Goal: Obtain resource: Obtain resource

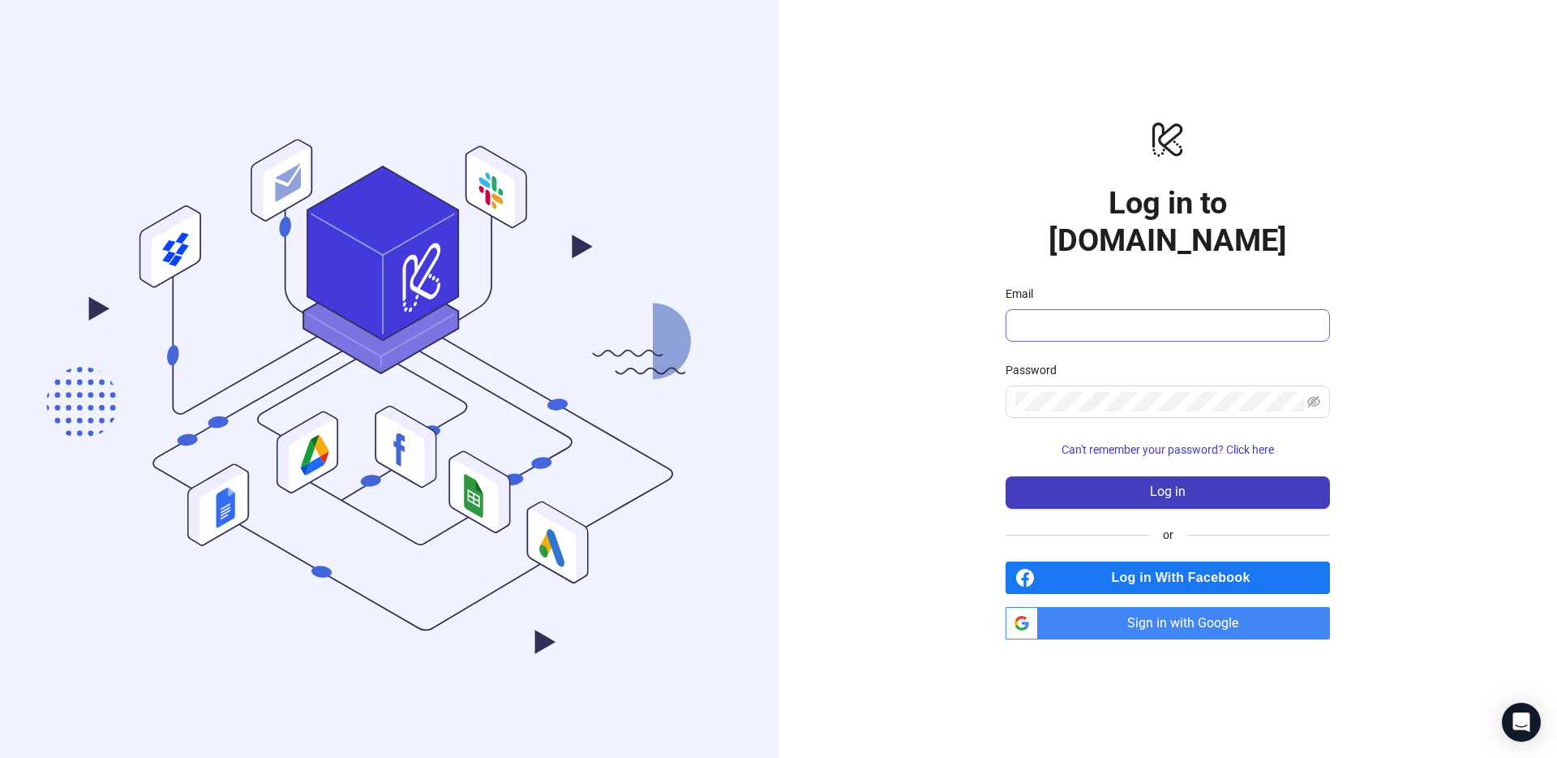
click at [1063, 309] on span at bounding box center [1168, 325] width 324 height 32
click at [0, 757] on com-1password-button at bounding box center [0, 758] width 0 height 0
click at [934, 390] on div "logo/logo-mobile Log in to [DOMAIN_NAME] Email Password Can't remember your pas…" at bounding box center [1168, 379] width 779 height 758
click at [1111, 316] on input "Email" at bounding box center [1167, 325] width 302 height 19
type input "**********"
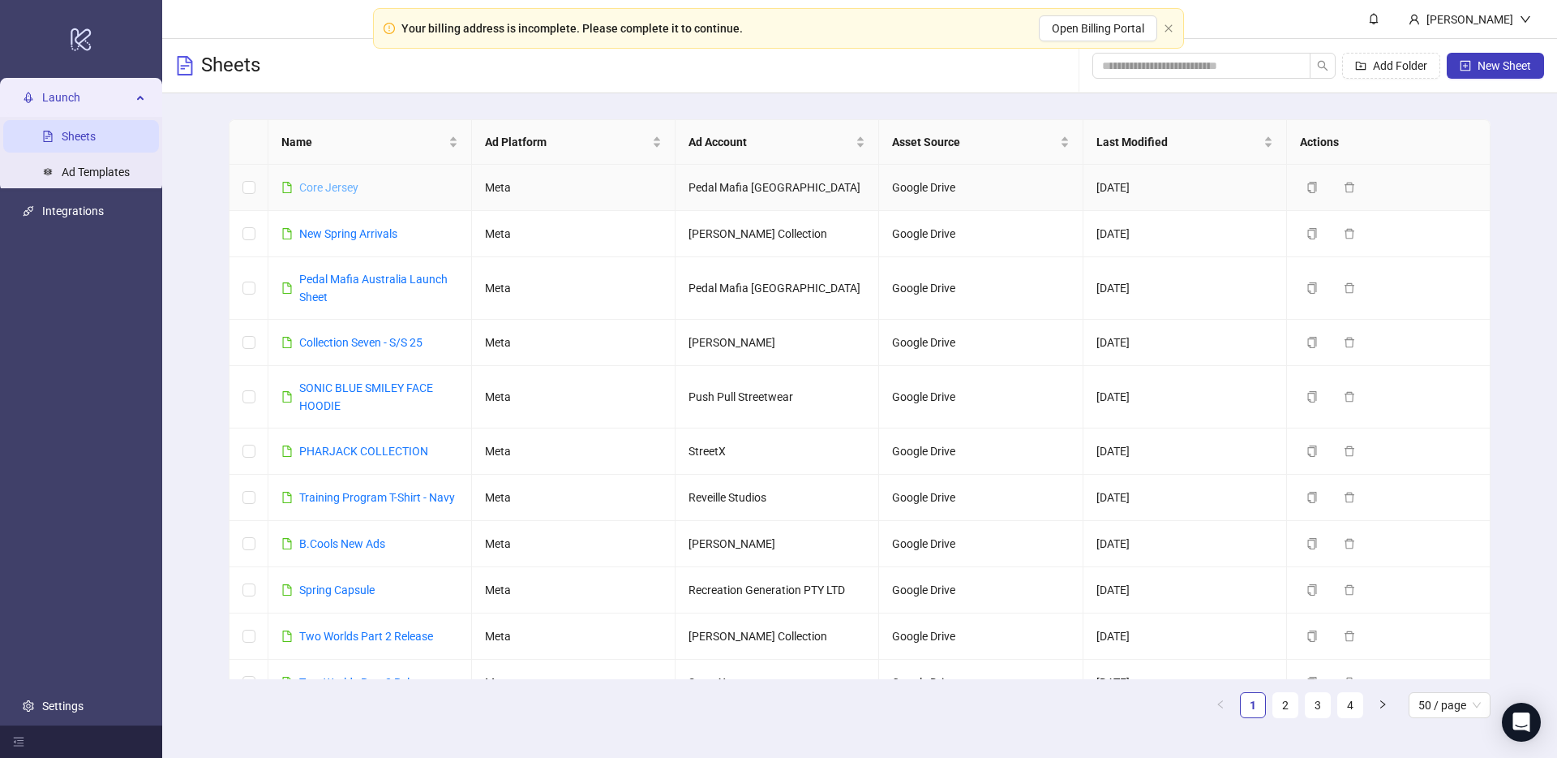
click at [341, 186] on link "Core Jersey" at bounding box center [328, 187] width 59 height 13
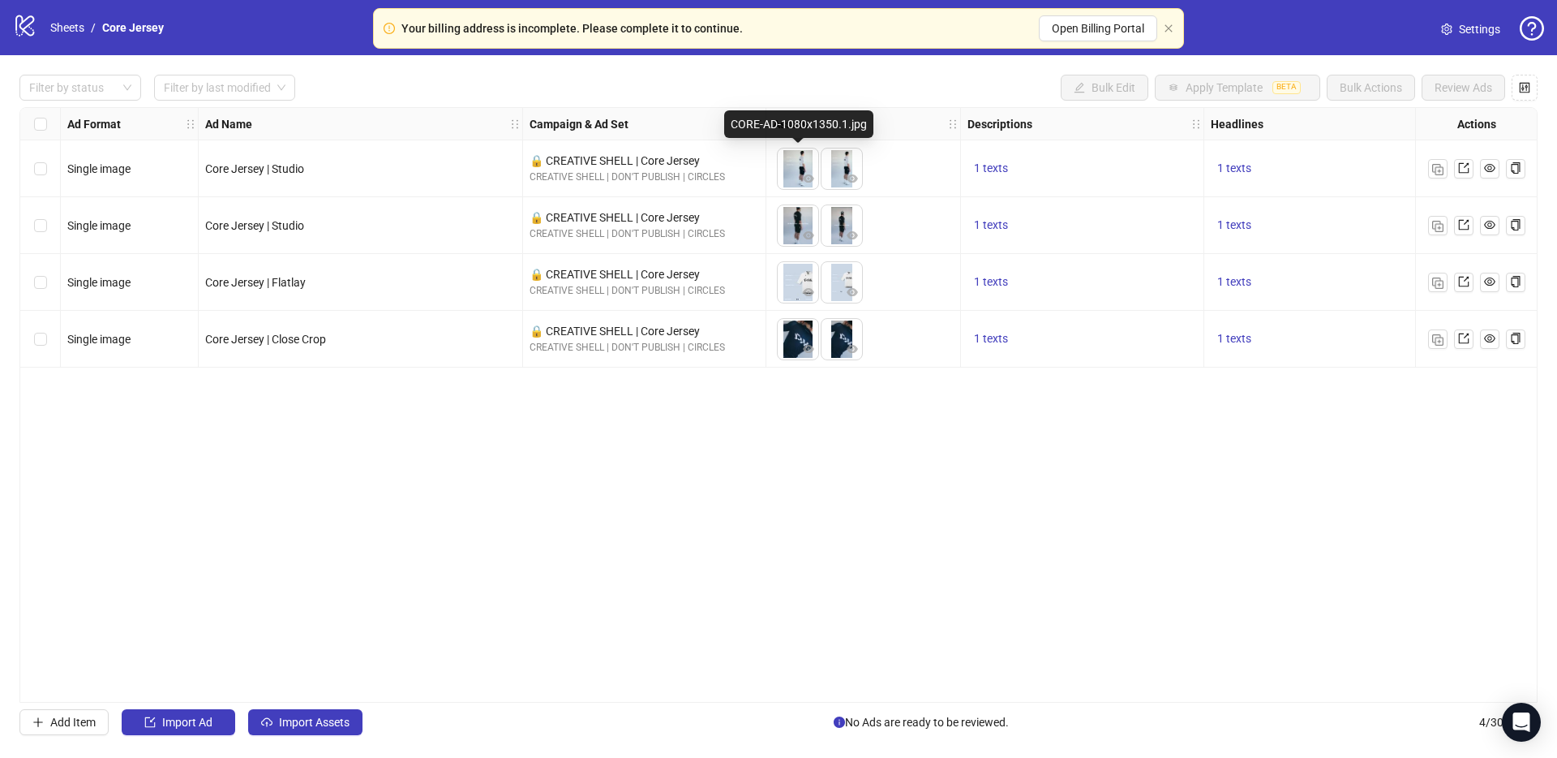
click at [797, 169] on img at bounding box center [798, 168] width 41 height 41
click at [813, 178] on icon "eye" at bounding box center [808, 178] width 11 height 8
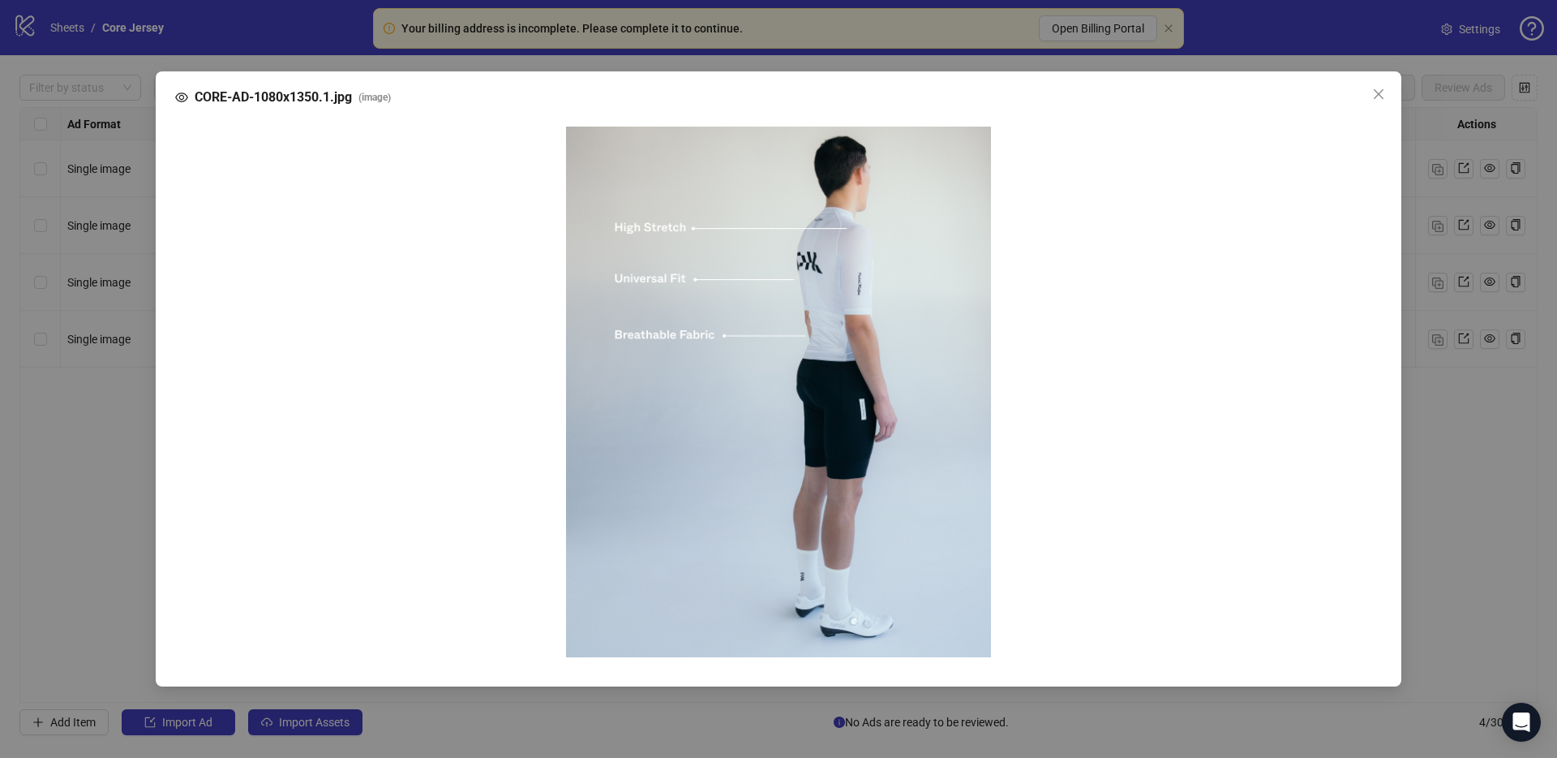
click at [858, 178] on div "CORE-AD-1080x1350.1.jpg ( image )" at bounding box center [778, 379] width 1557 height 758
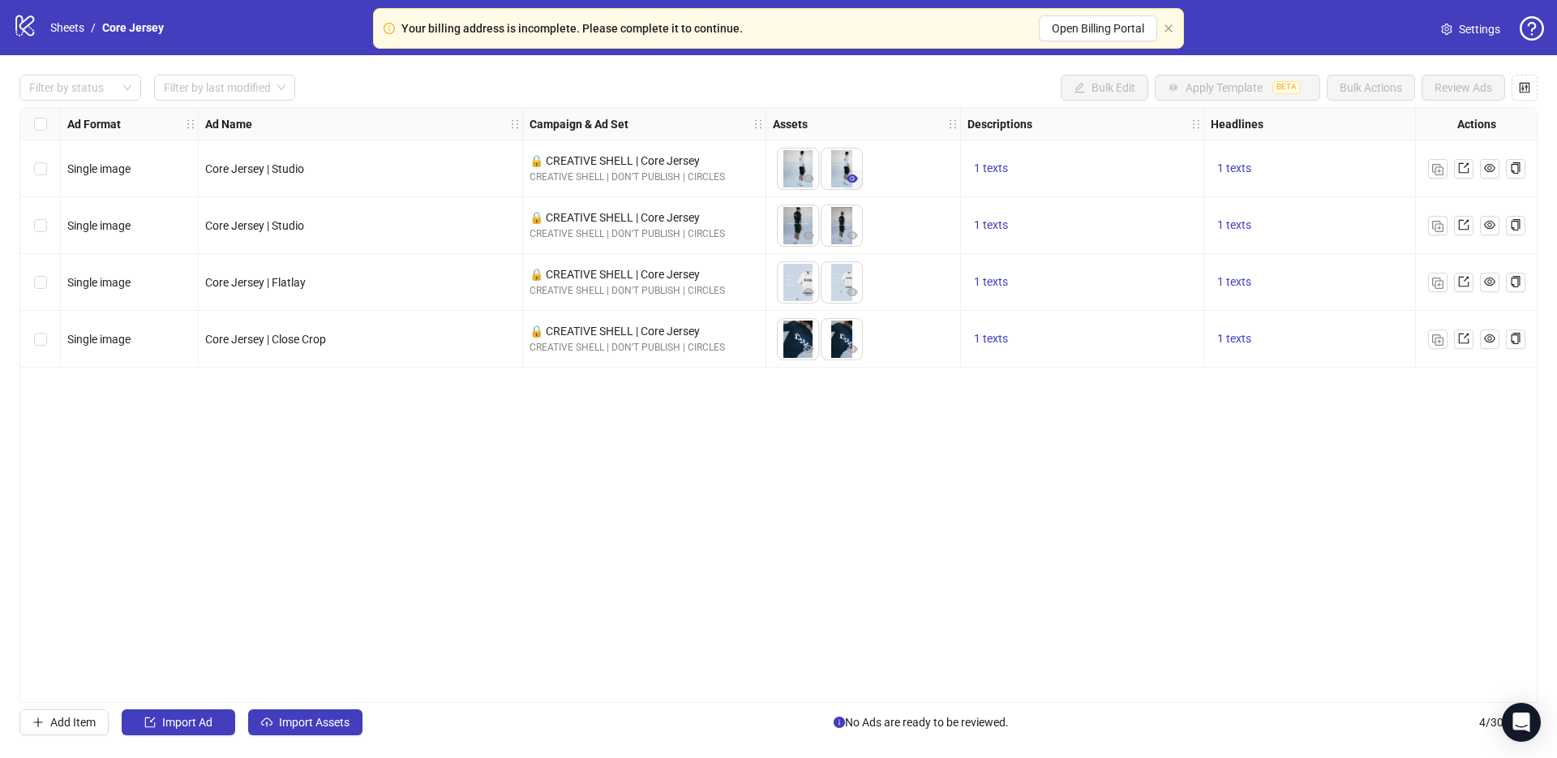
click at [852, 177] on icon "eye" at bounding box center [852, 178] width 11 height 11
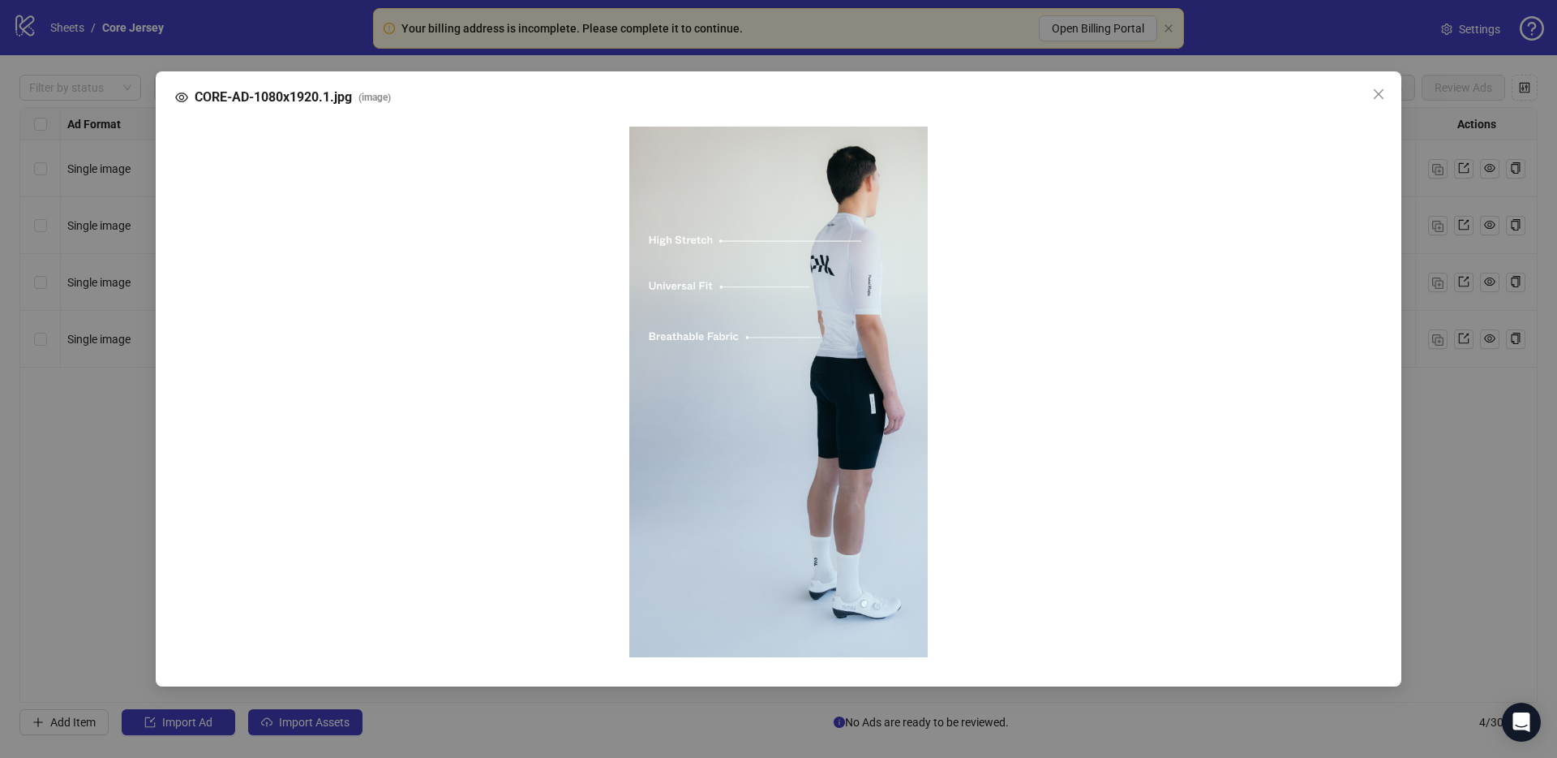
click at [852, 177] on div "CORE-AD-1080x1920.1.jpg ( image )" at bounding box center [778, 379] width 1557 height 758
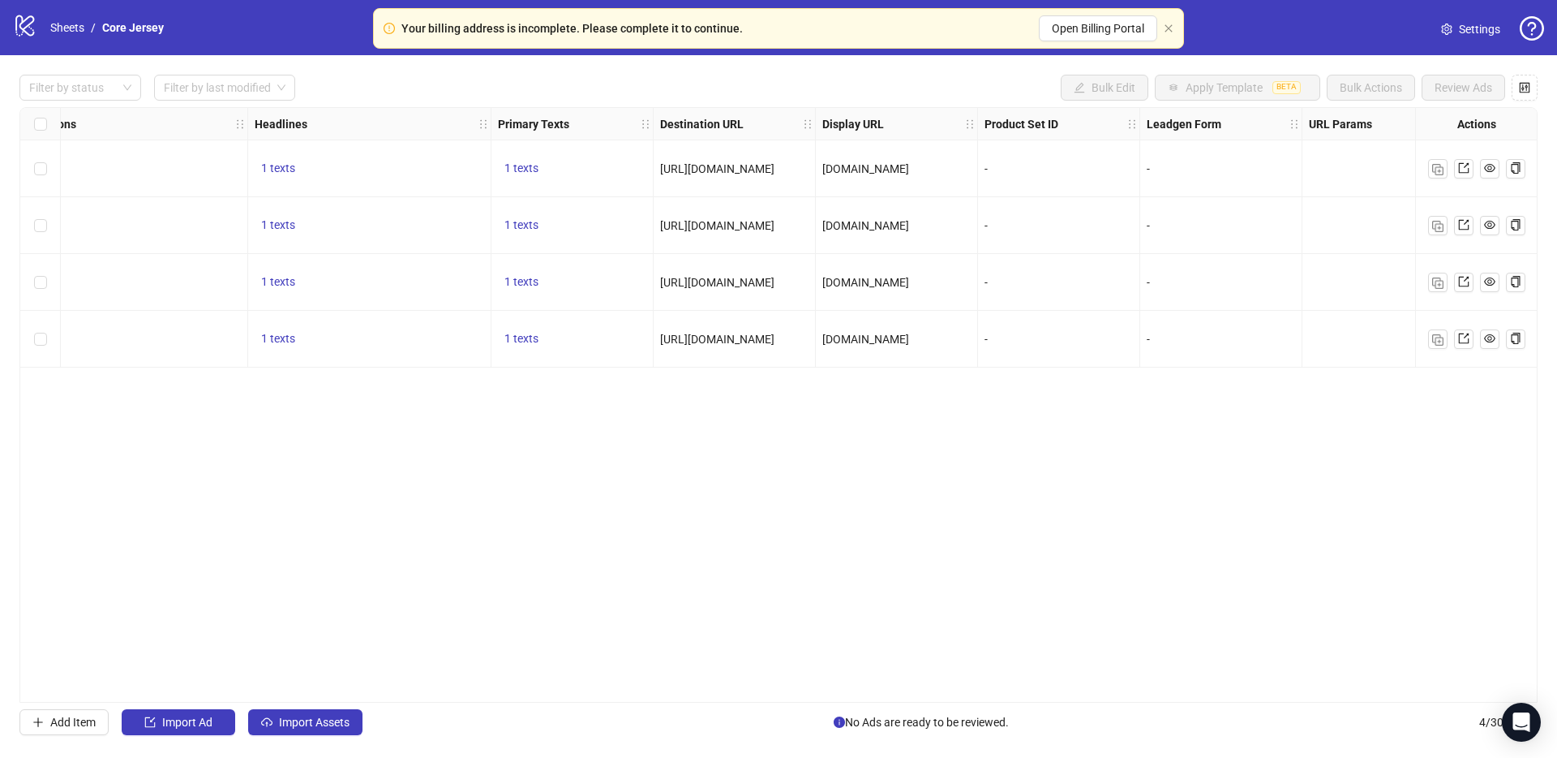
scroll to position [0, 977]
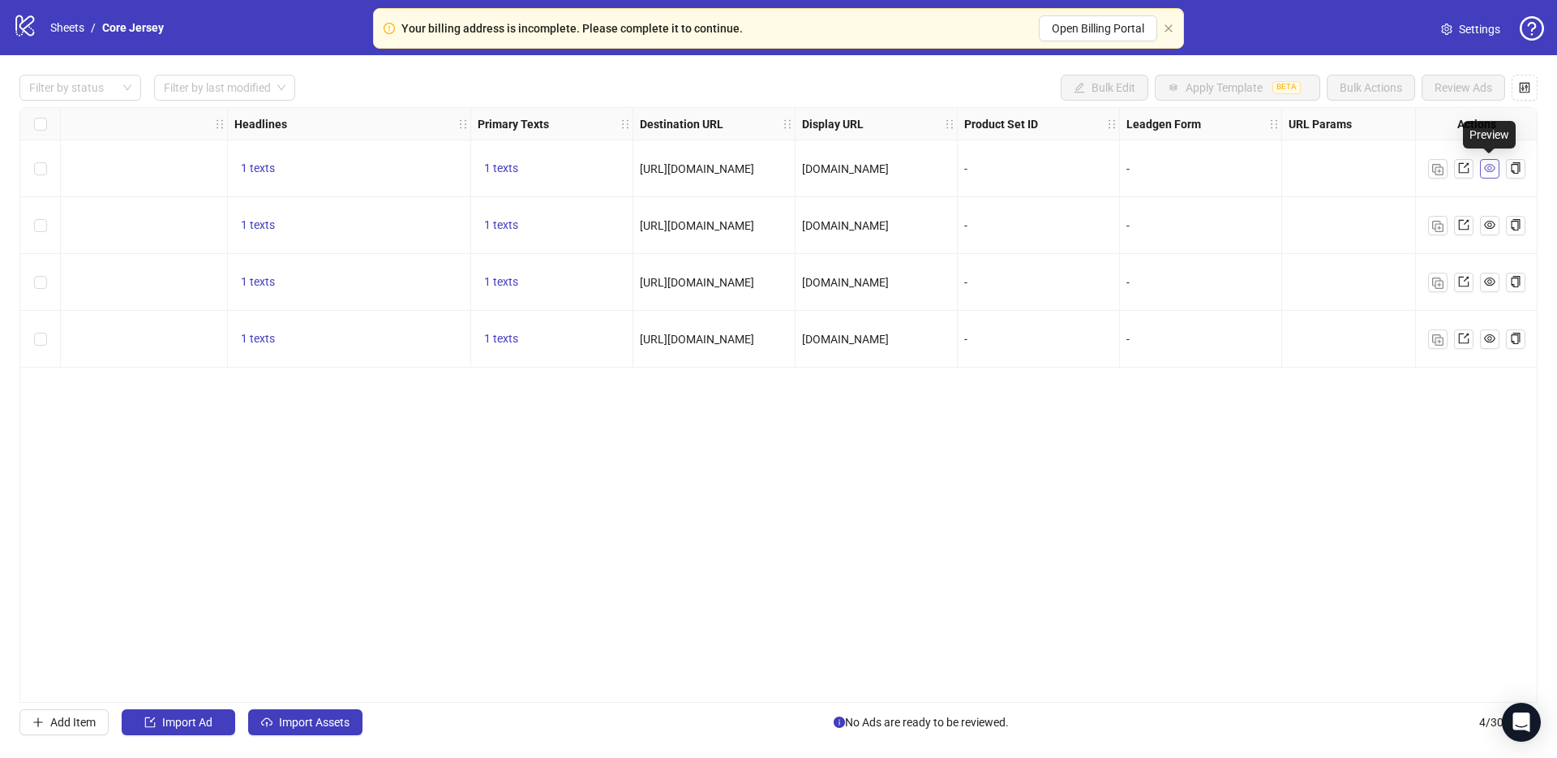
click at [1494, 166] on icon "eye" at bounding box center [1489, 168] width 11 height 8
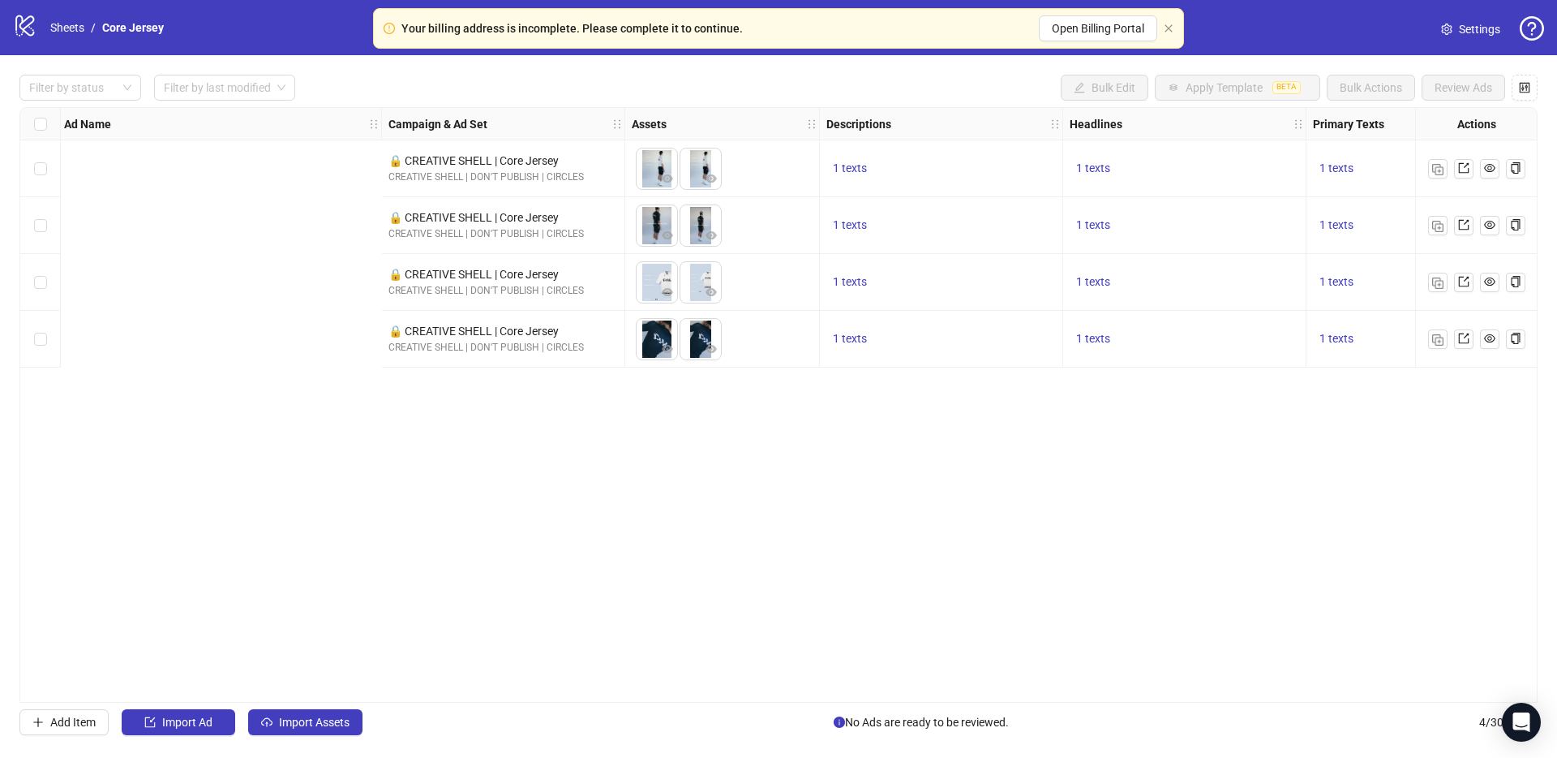
scroll to position [0, 0]
